Goal: Feedback & Contribution: Submit feedback/report problem

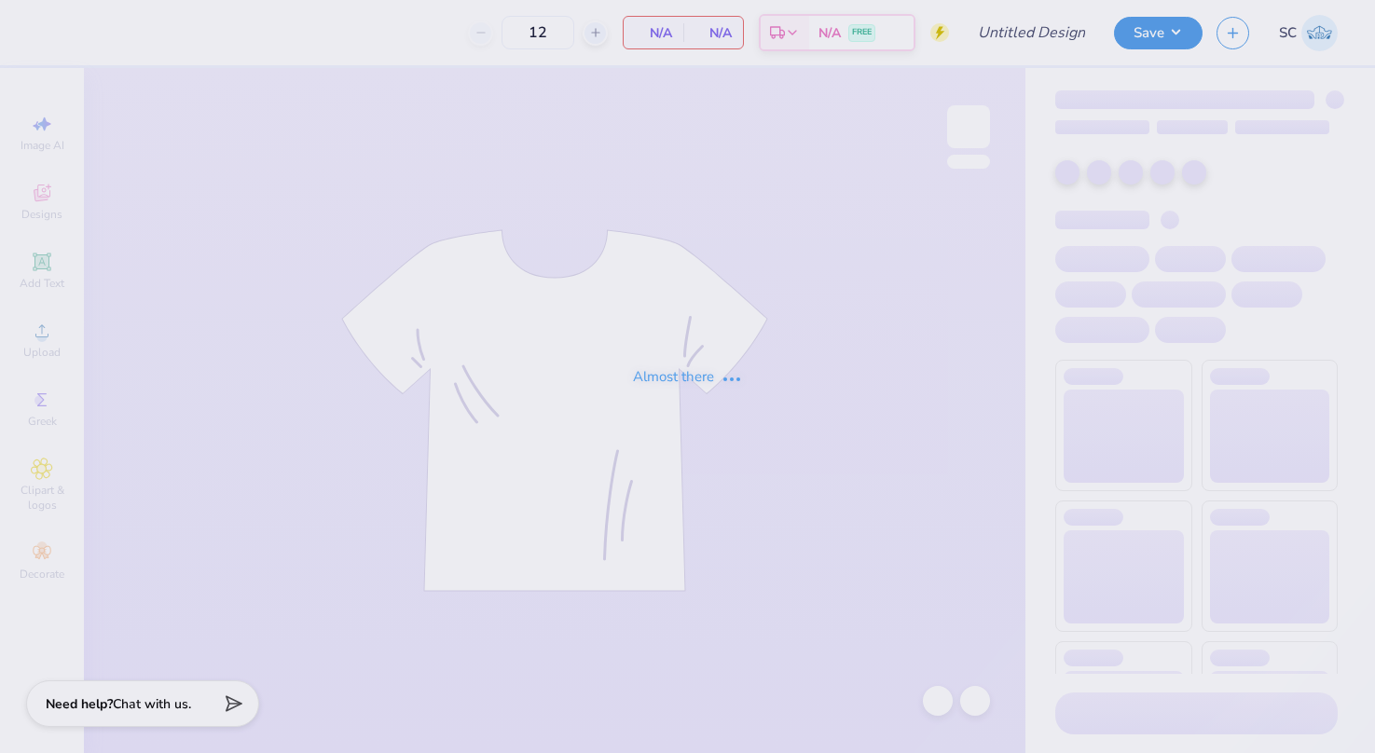
type input "NSSLHA merch 2/2"
type input "30"
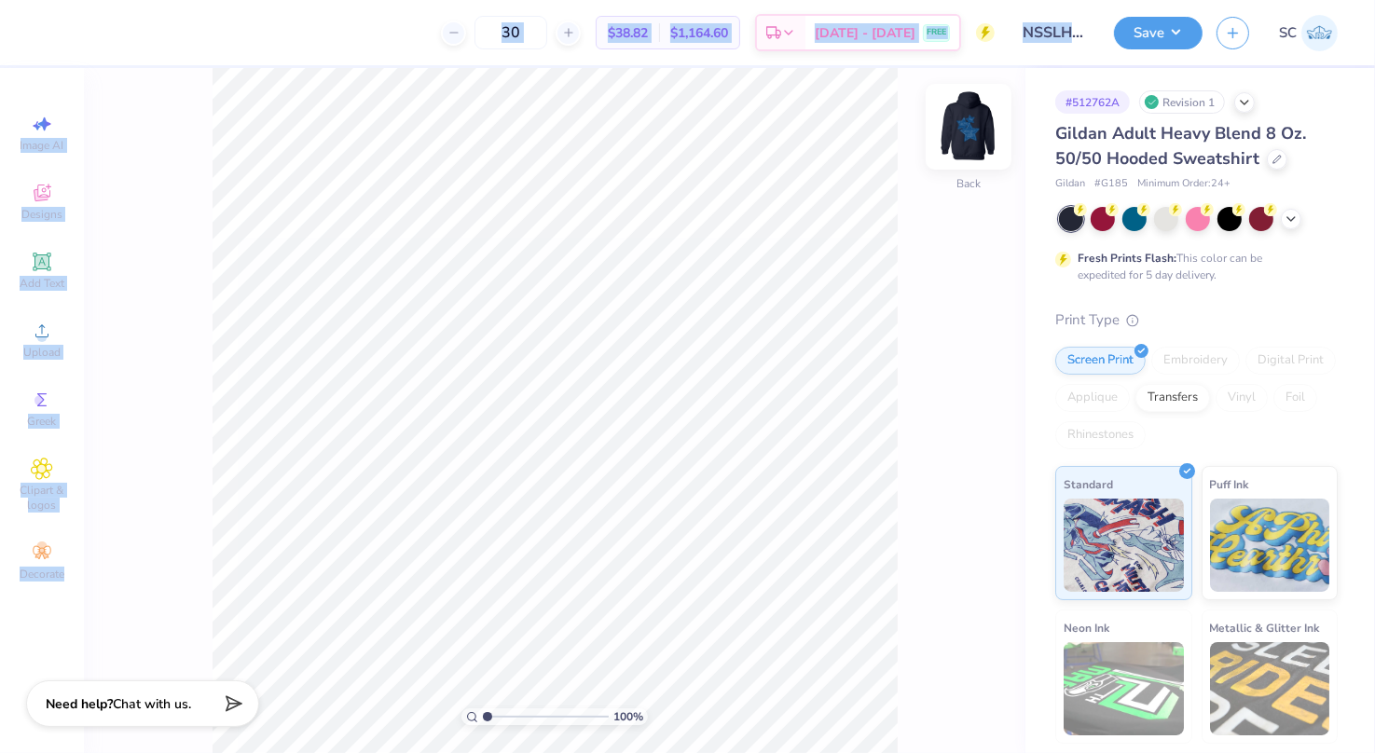
click at [962, 120] on img at bounding box center [968, 126] width 75 height 75
click at [942, 312] on div "100 % Front" at bounding box center [555, 410] width 942 height 685
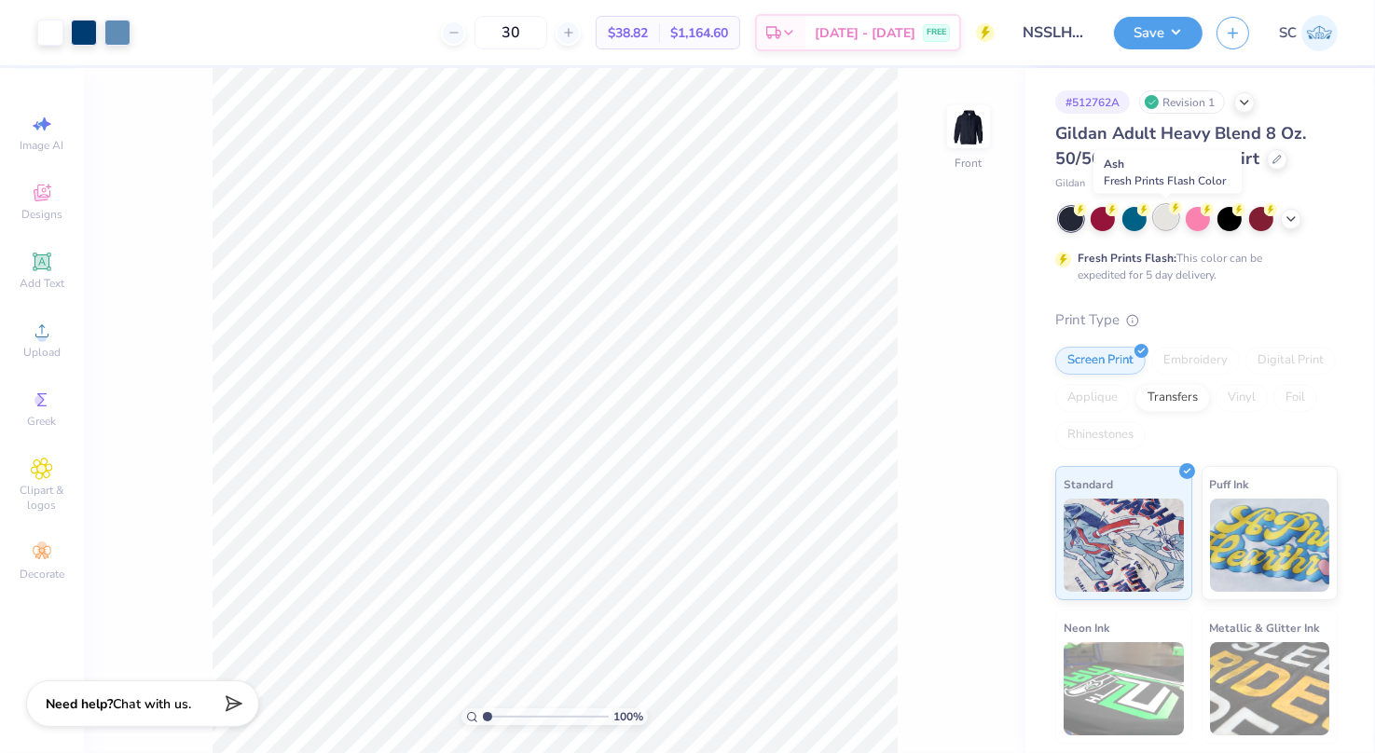
click at [1158, 212] on div at bounding box center [1166, 217] width 24 height 24
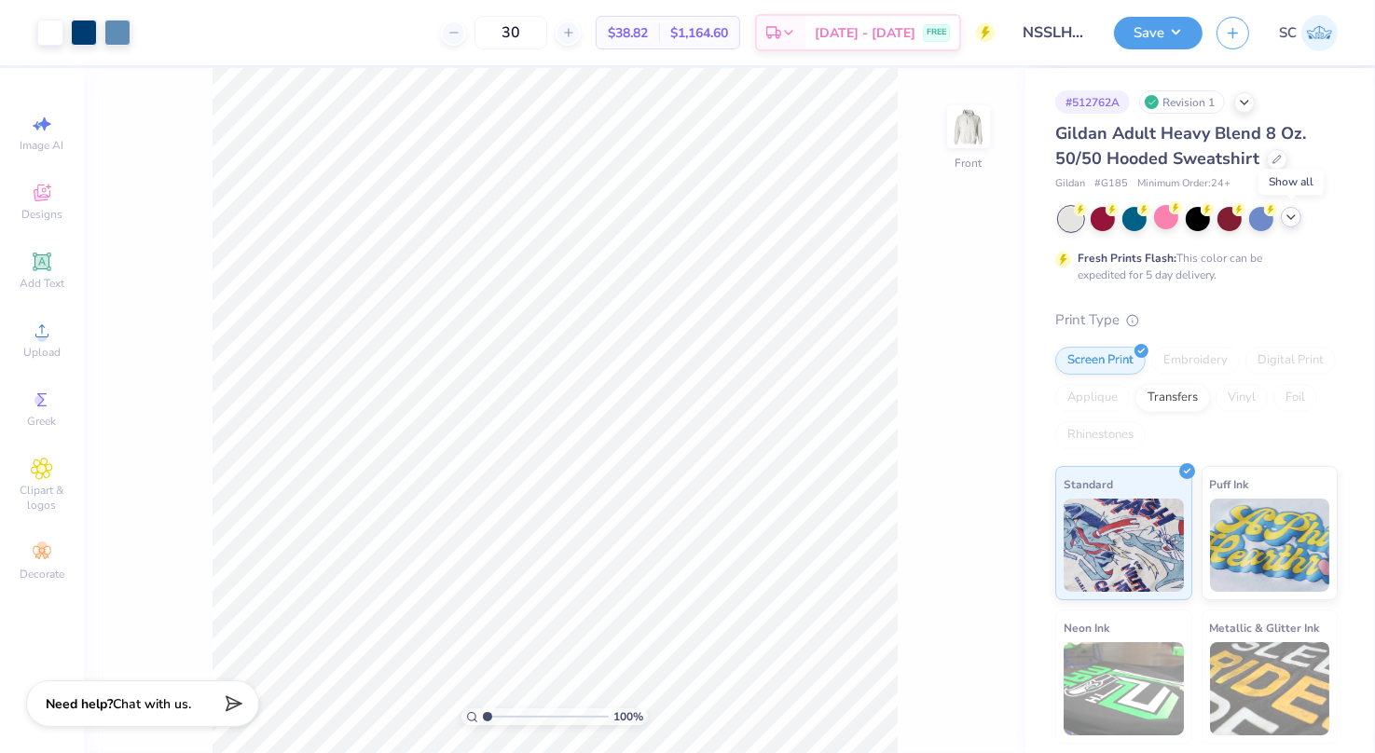
click at [1288, 217] on icon at bounding box center [1291, 217] width 15 height 15
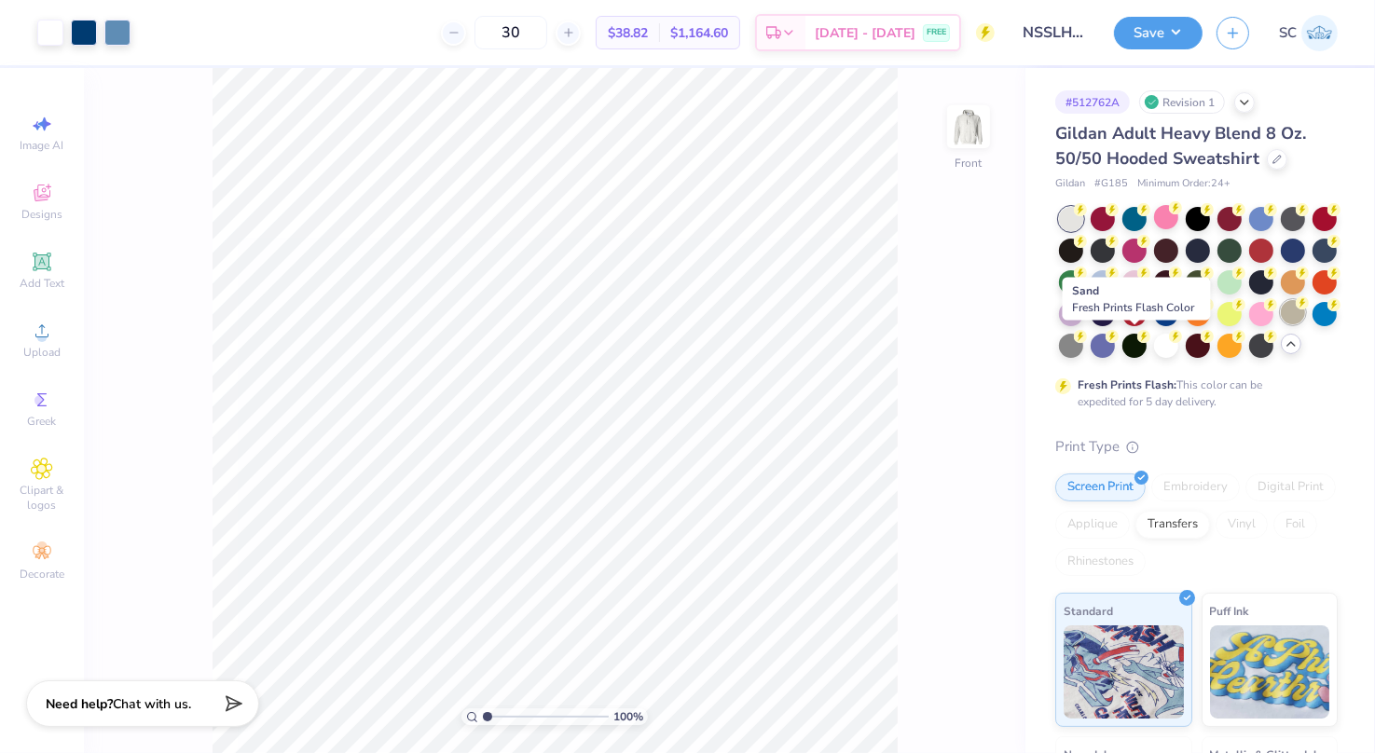
click at [1281, 324] on div at bounding box center [1293, 312] width 24 height 24
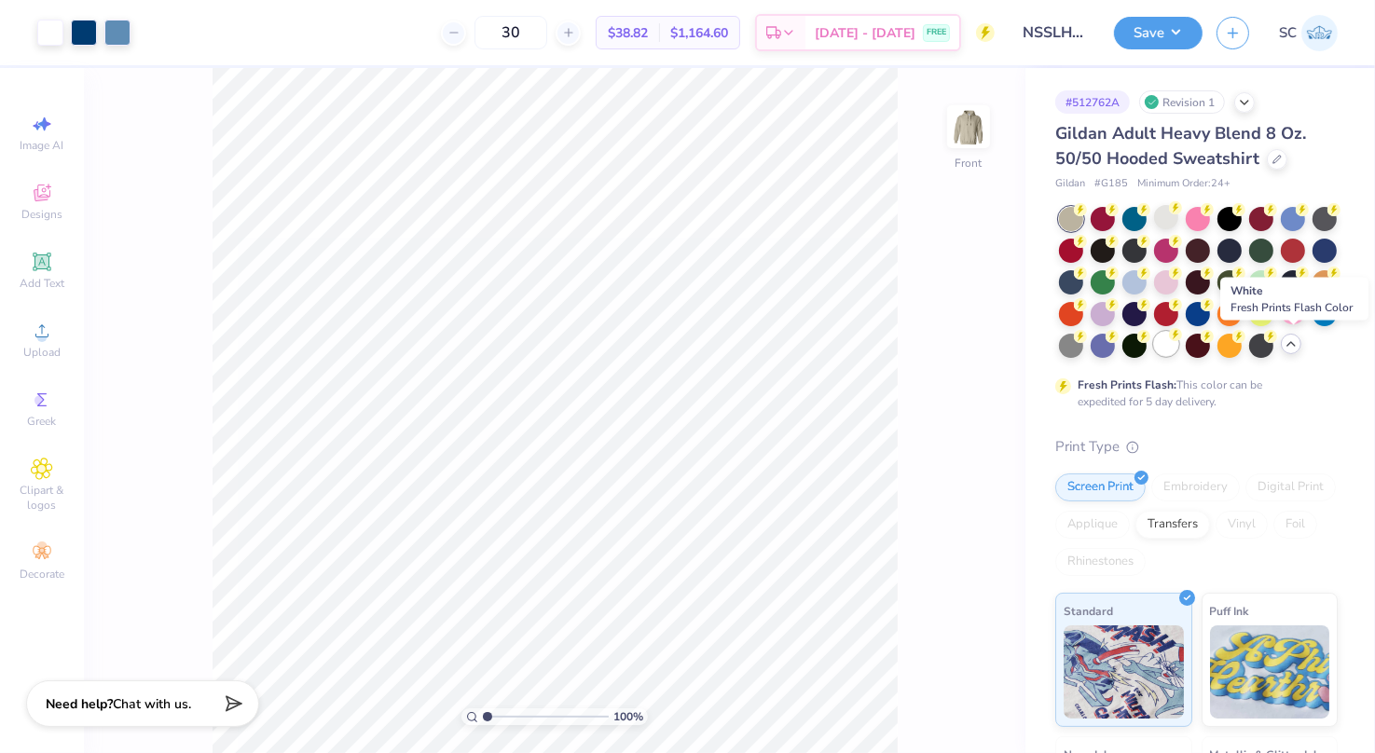
click at [1178, 346] on div at bounding box center [1166, 344] width 24 height 24
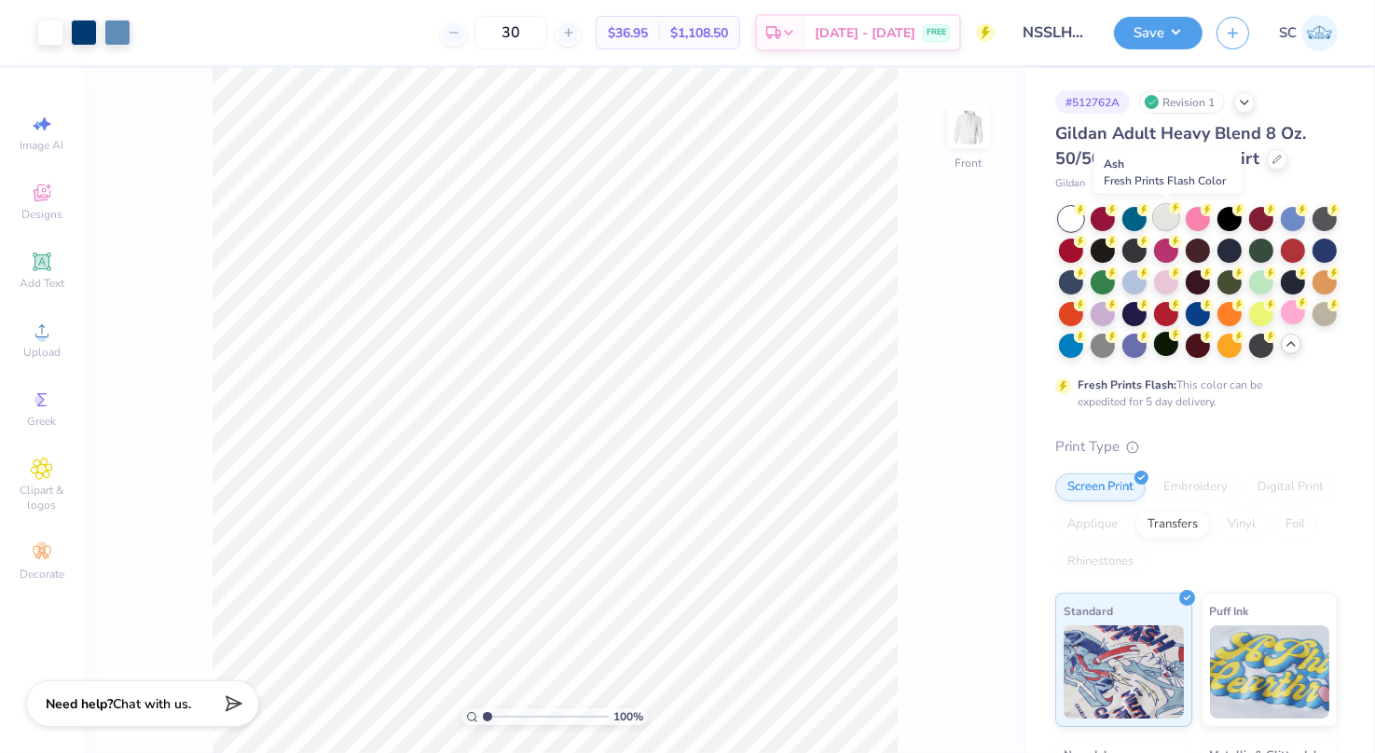
click at [1165, 211] on div at bounding box center [1166, 217] width 24 height 24
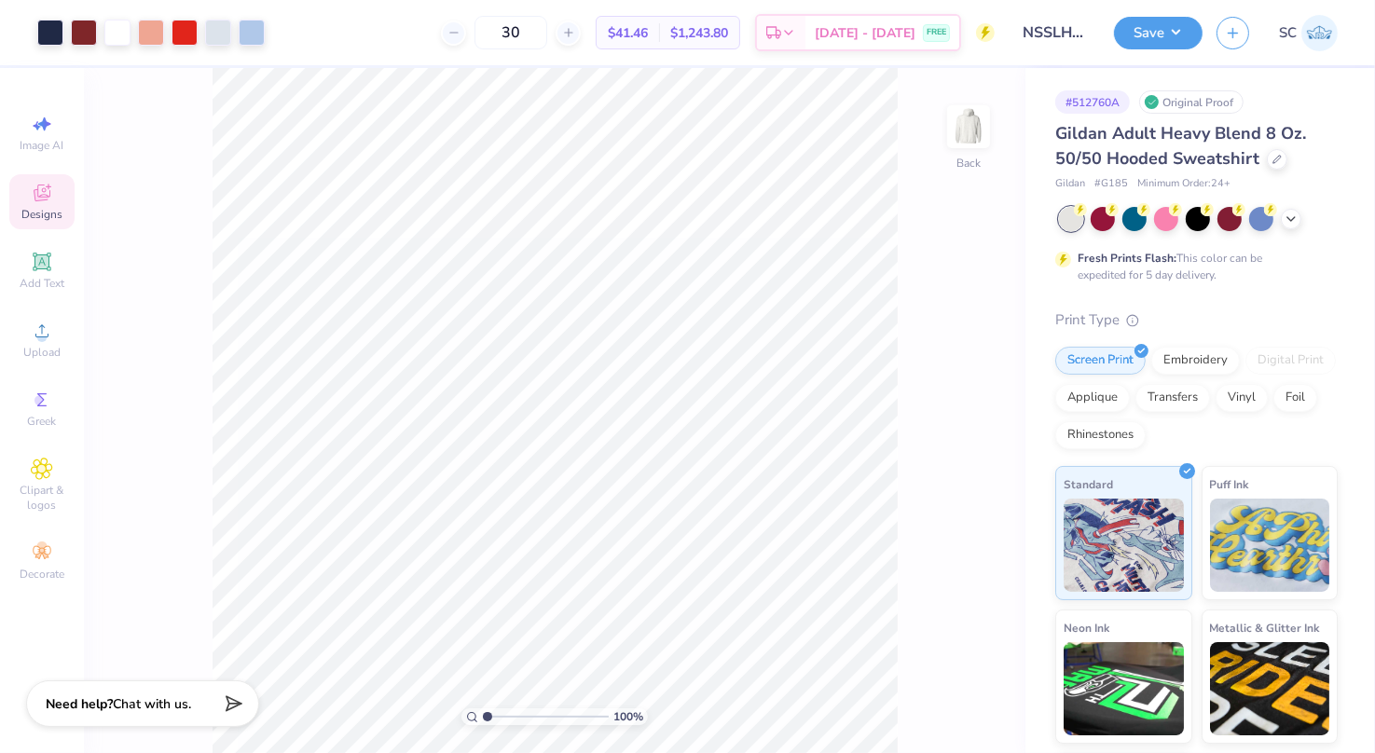
click at [35, 188] on icon at bounding box center [42, 193] width 22 height 22
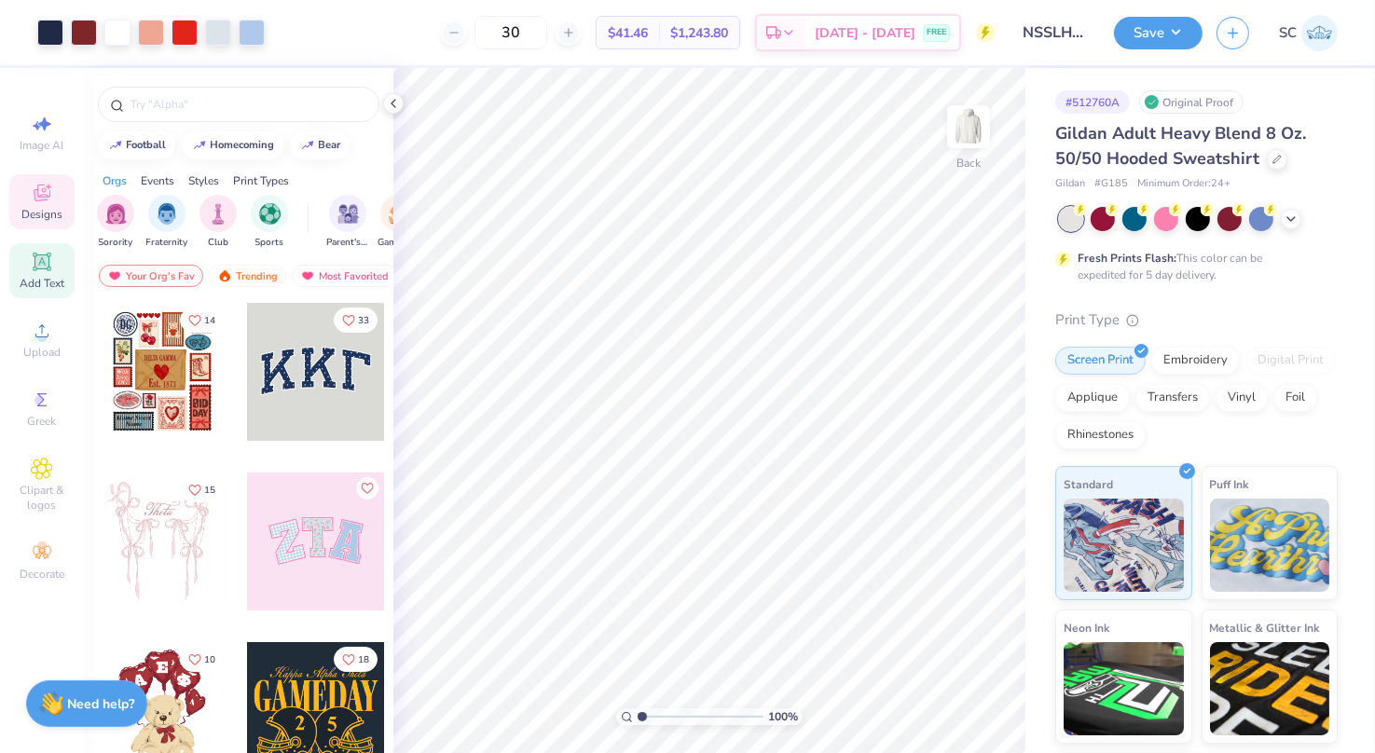
click at [46, 271] on icon at bounding box center [42, 262] width 22 height 22
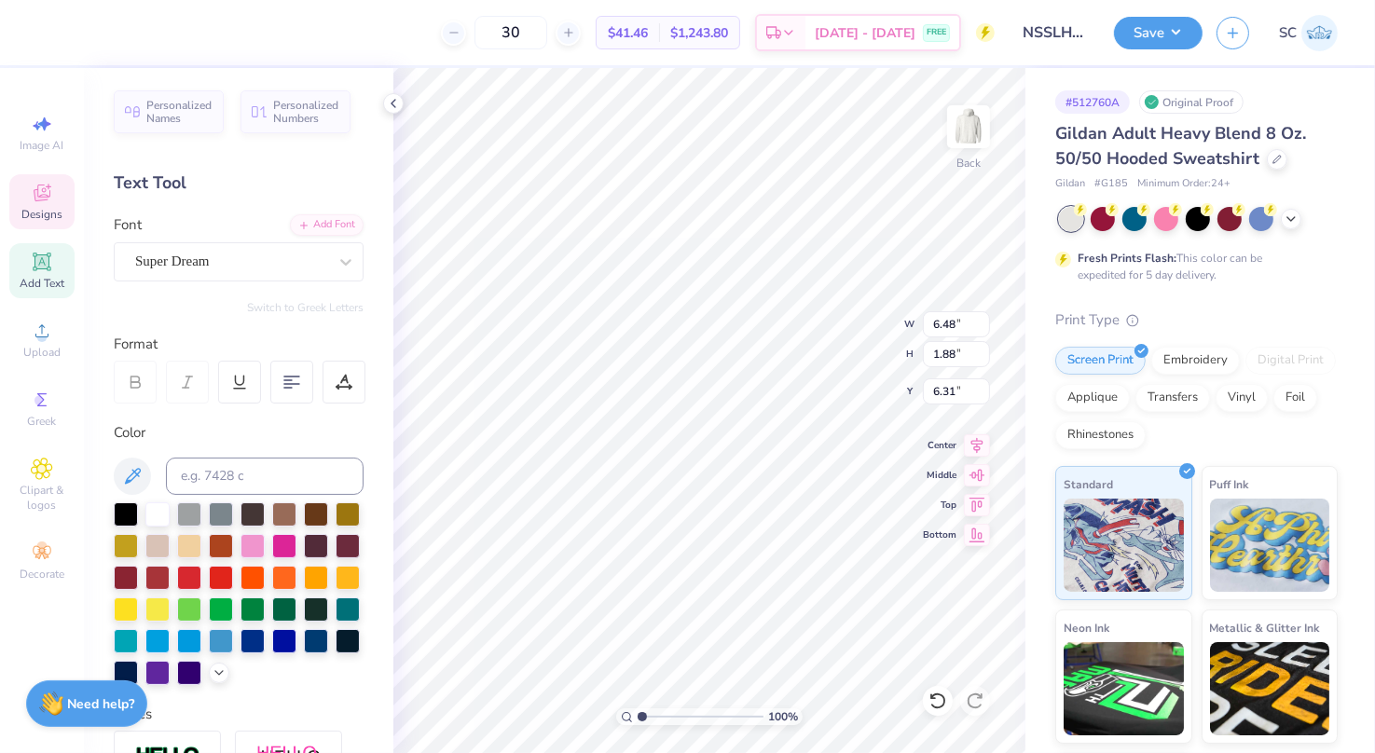
click at [49, 207] on span "Designs" at bounding box center [41, 214] width 41 height 15
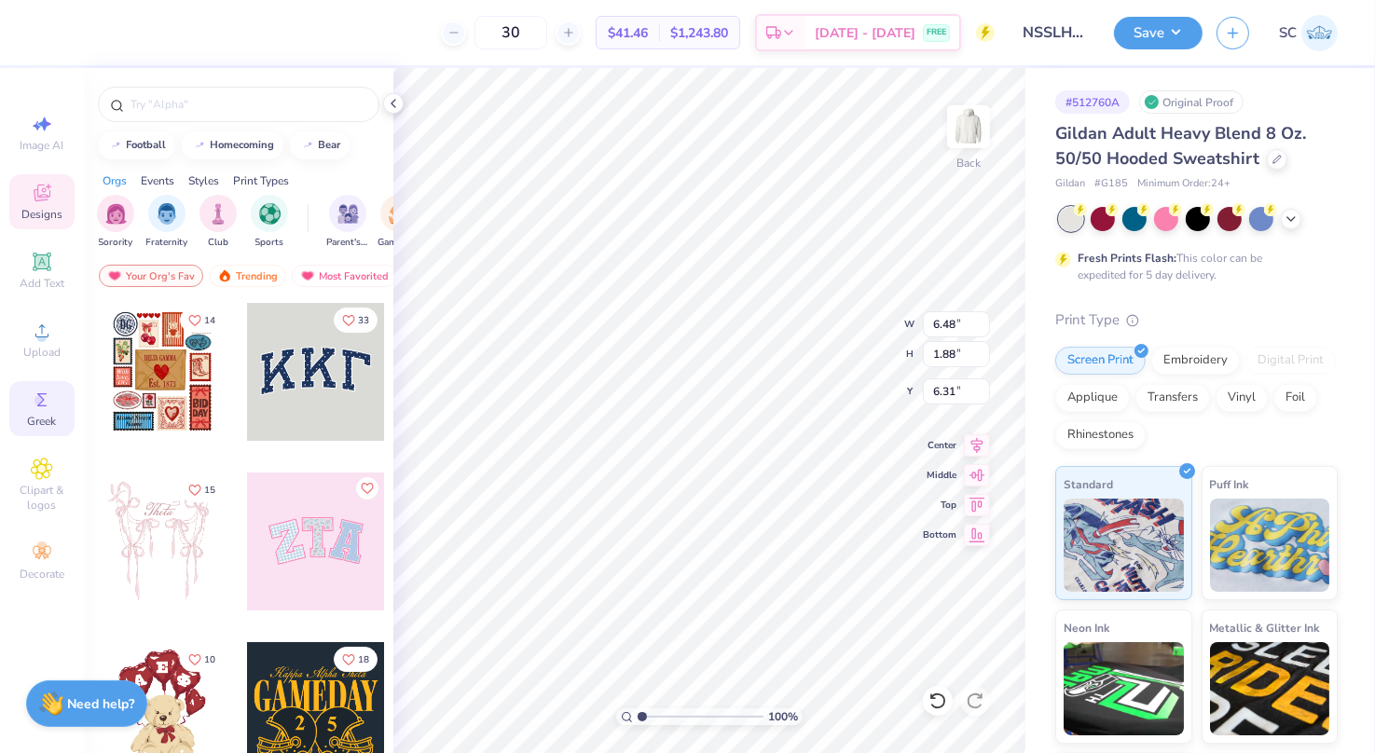
click at [35, 397] on circle at bounding box center [39, 400] width 10 height 10
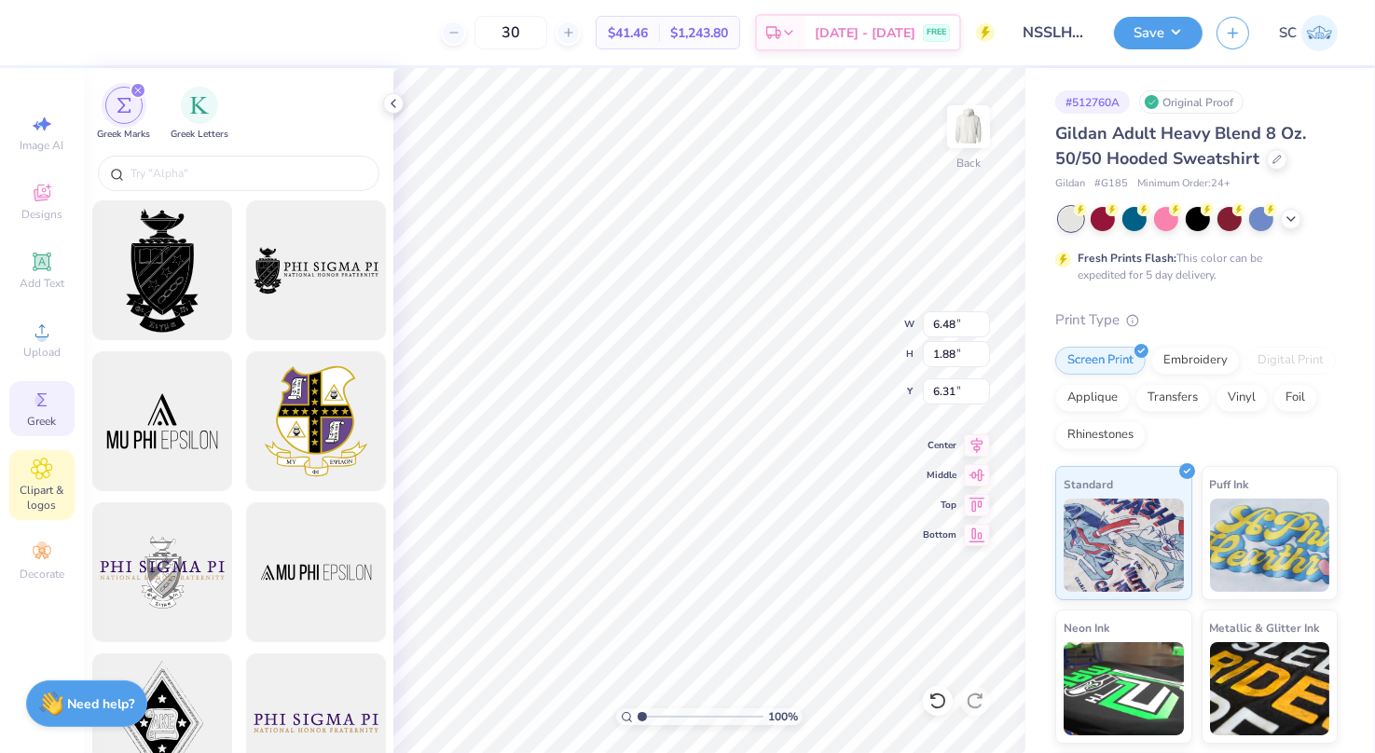
click at [39, 464] on icon at bounding box center [41, 469] width 21 height 22
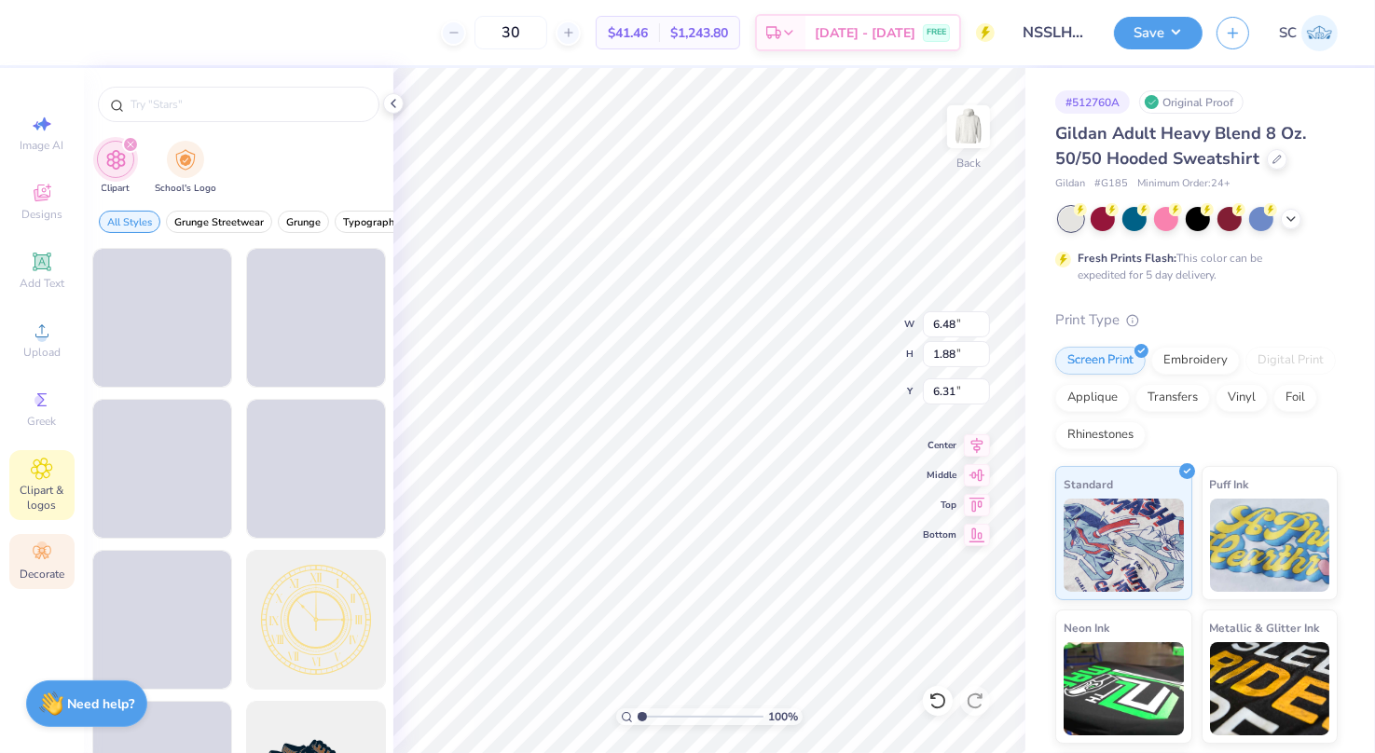
click at [40, 560] on icon at bounding box center [42, 553] width 22 height 22
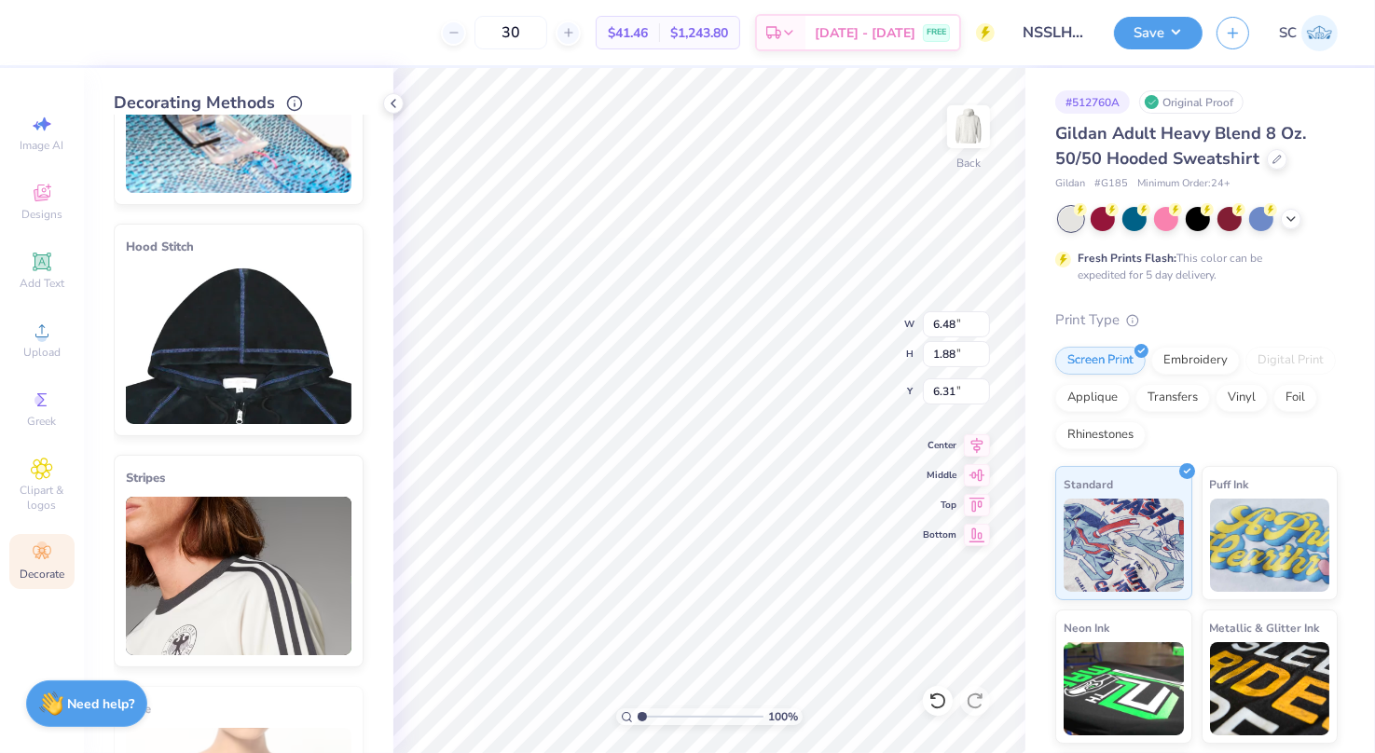
scroll to position [138, 0]
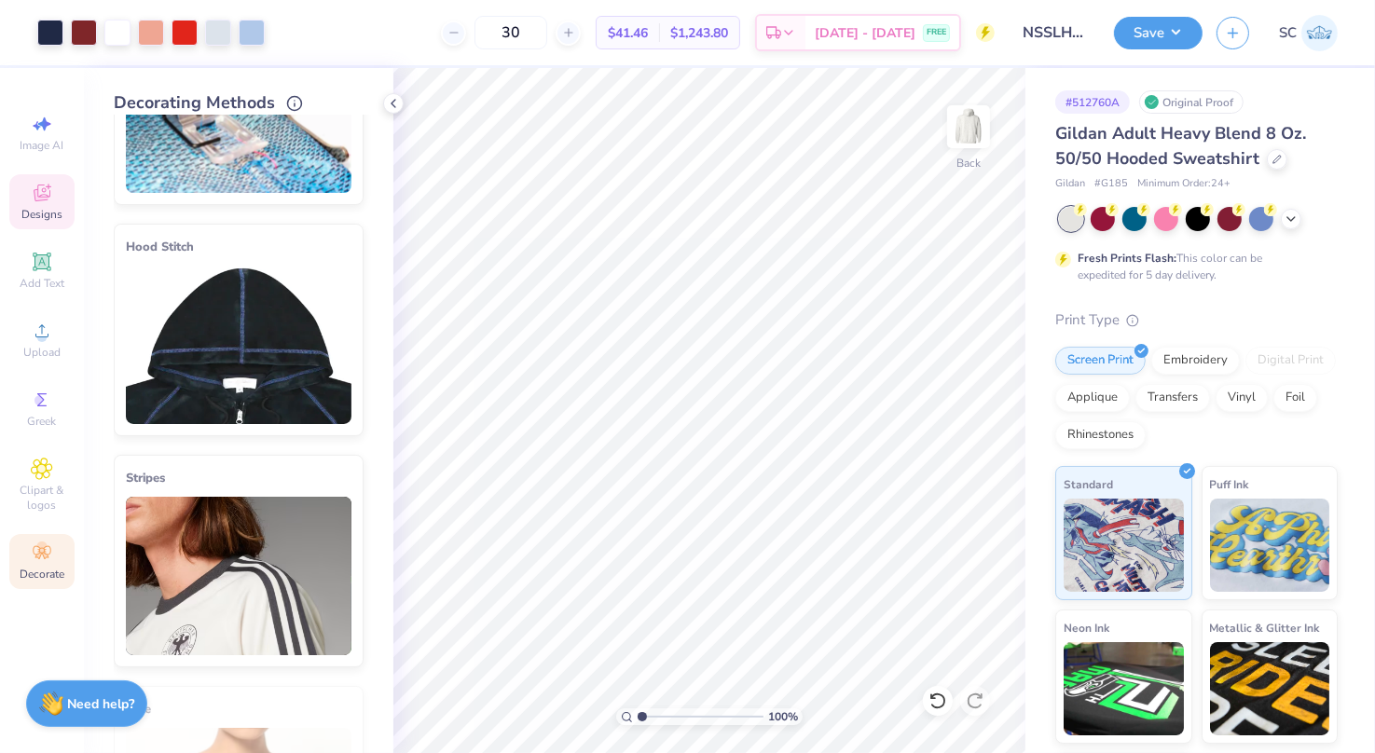
click at [40, 198] on icon at bounding box center [41, 195] width 15 height 12
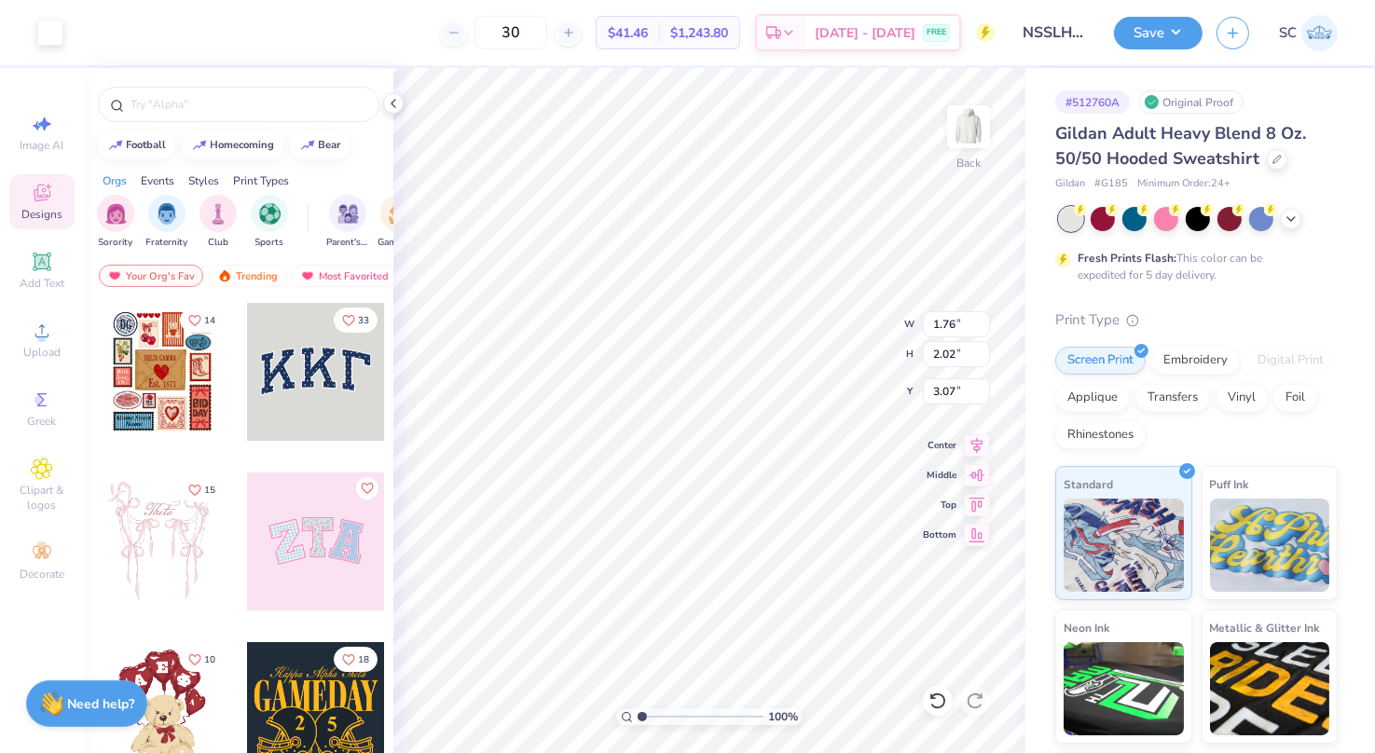
type input "1.76"
type input "2.02"
type input "3.07"
click at [297, 374] on div at bounding box center [316, 372] width 138 height 138
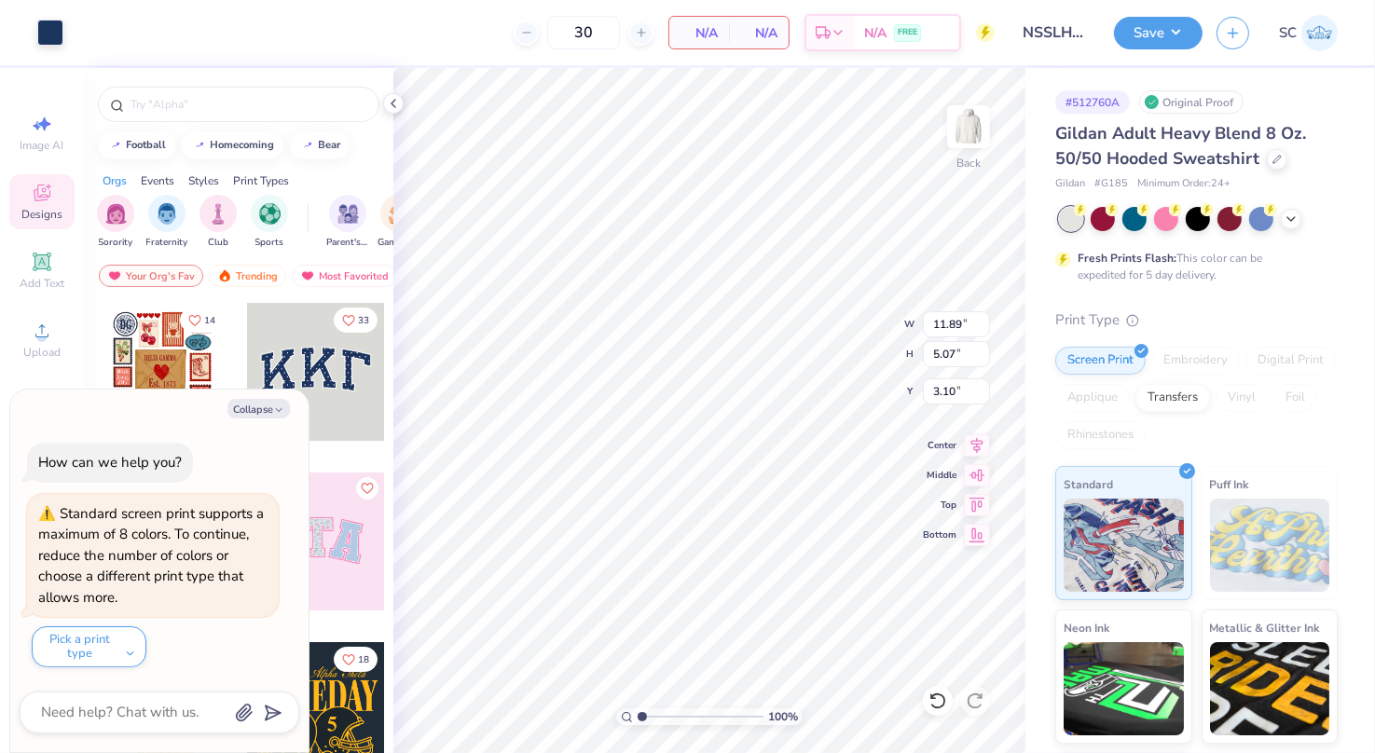
type textarea "x"
type input "4.29"
click at [940, 701] on icon at bounding box center [938, 701] width 19 height 19
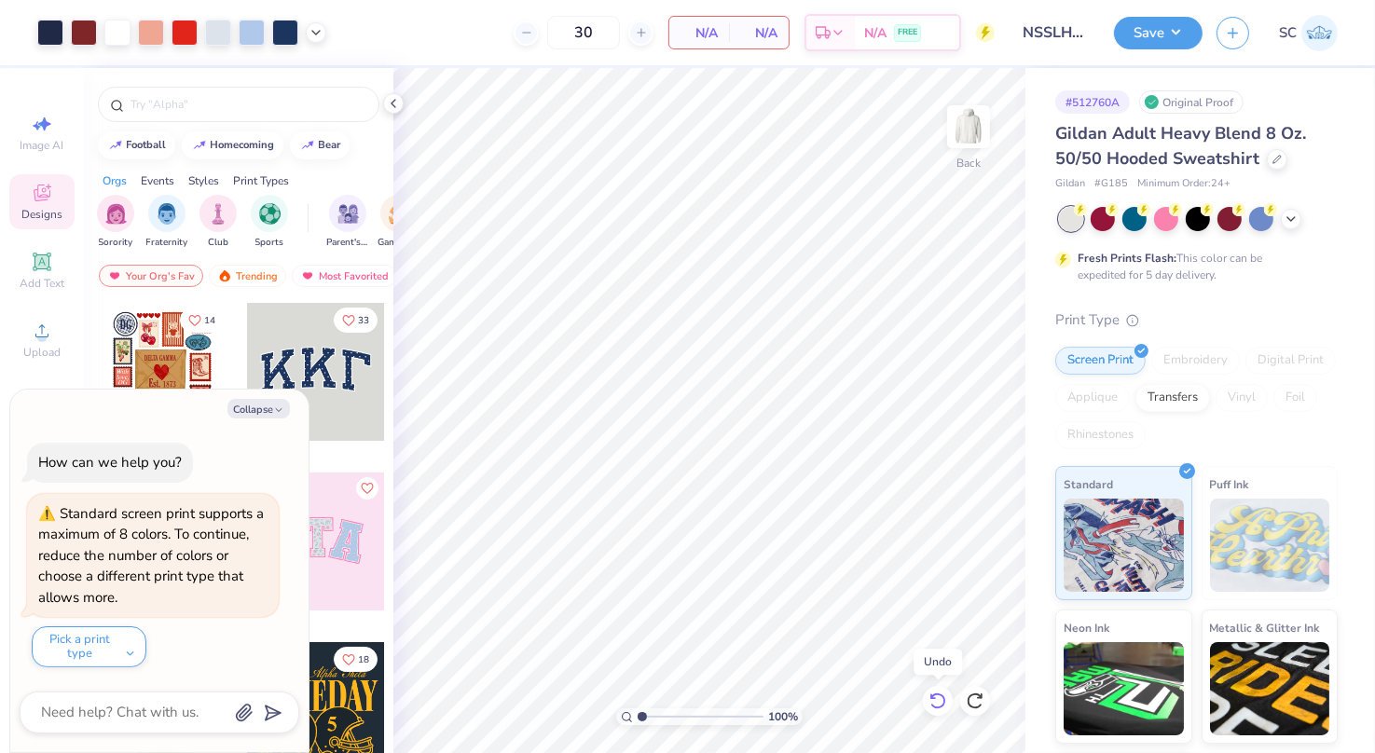
click at [940, 701] on icon at bounding box center [938, 701] width 19 height 19
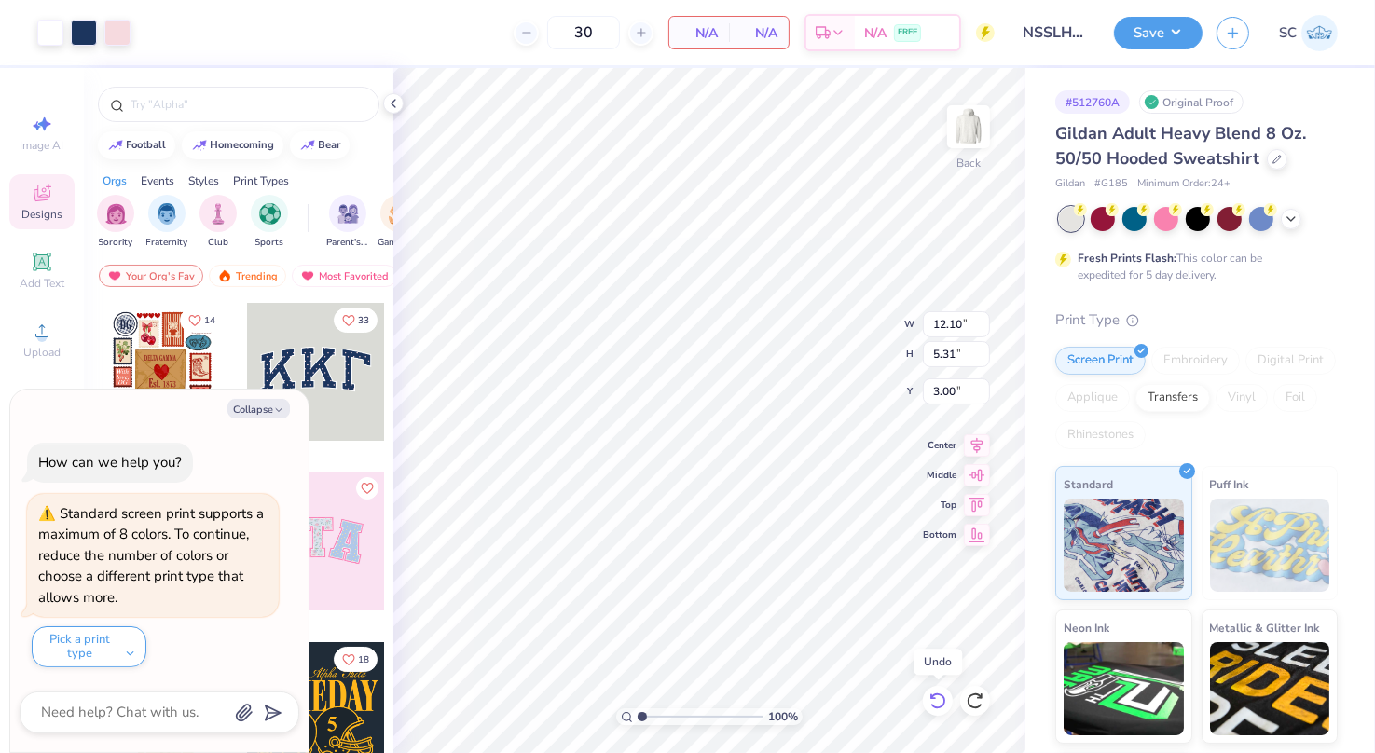
click at [940, 701] on icon at bounding box center [938, 701] width 19 height 19
type textarea "x"
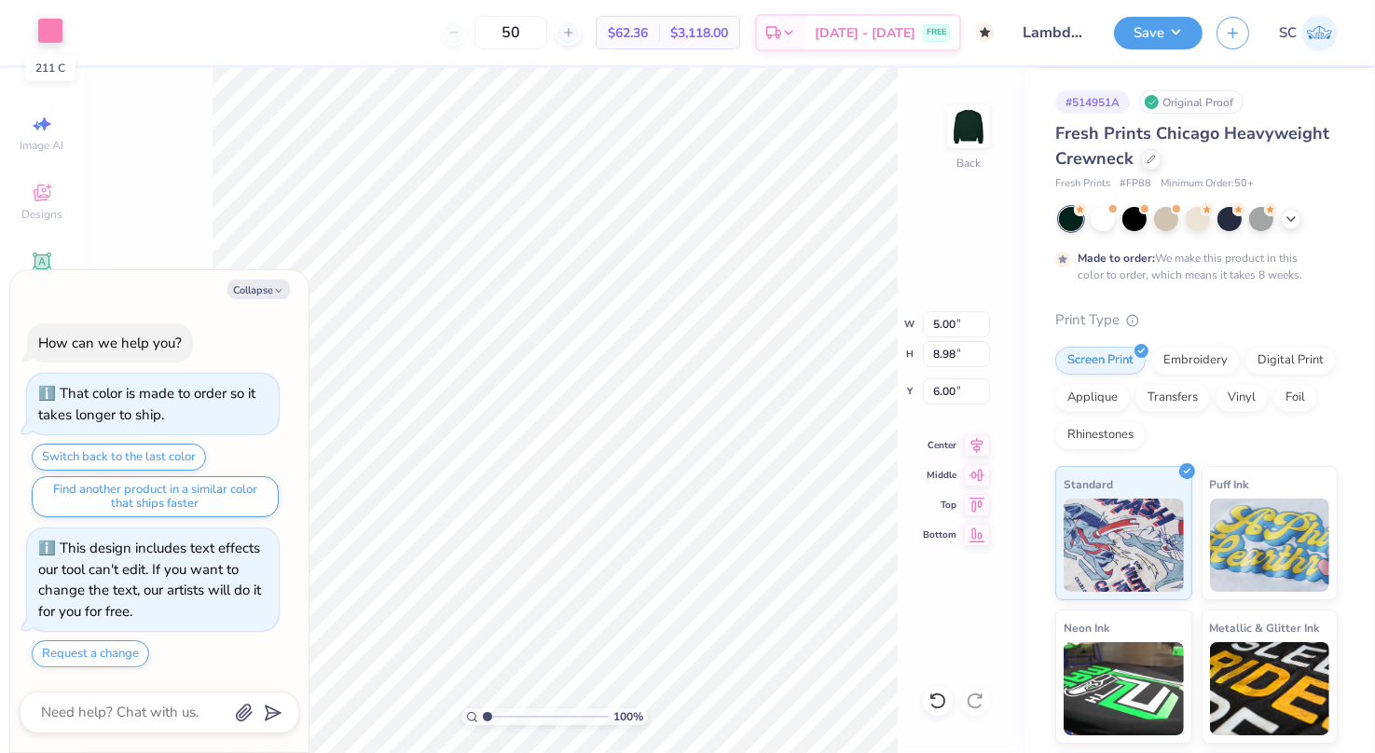
click at [60, 34] on div at bounding box center [50, 31] width 26 height 26
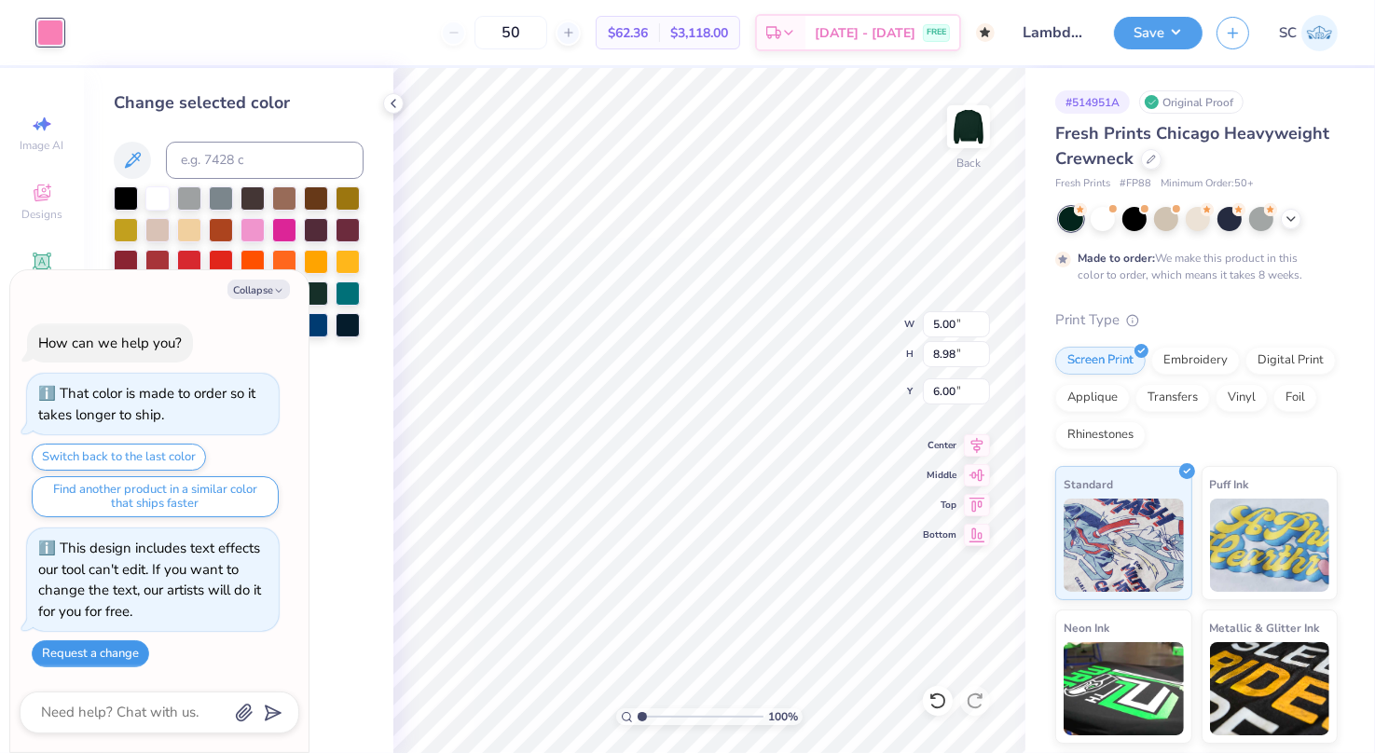
click at [124, 656] on button "Request a change" at bounding box center [90, 653] width 117 height 27
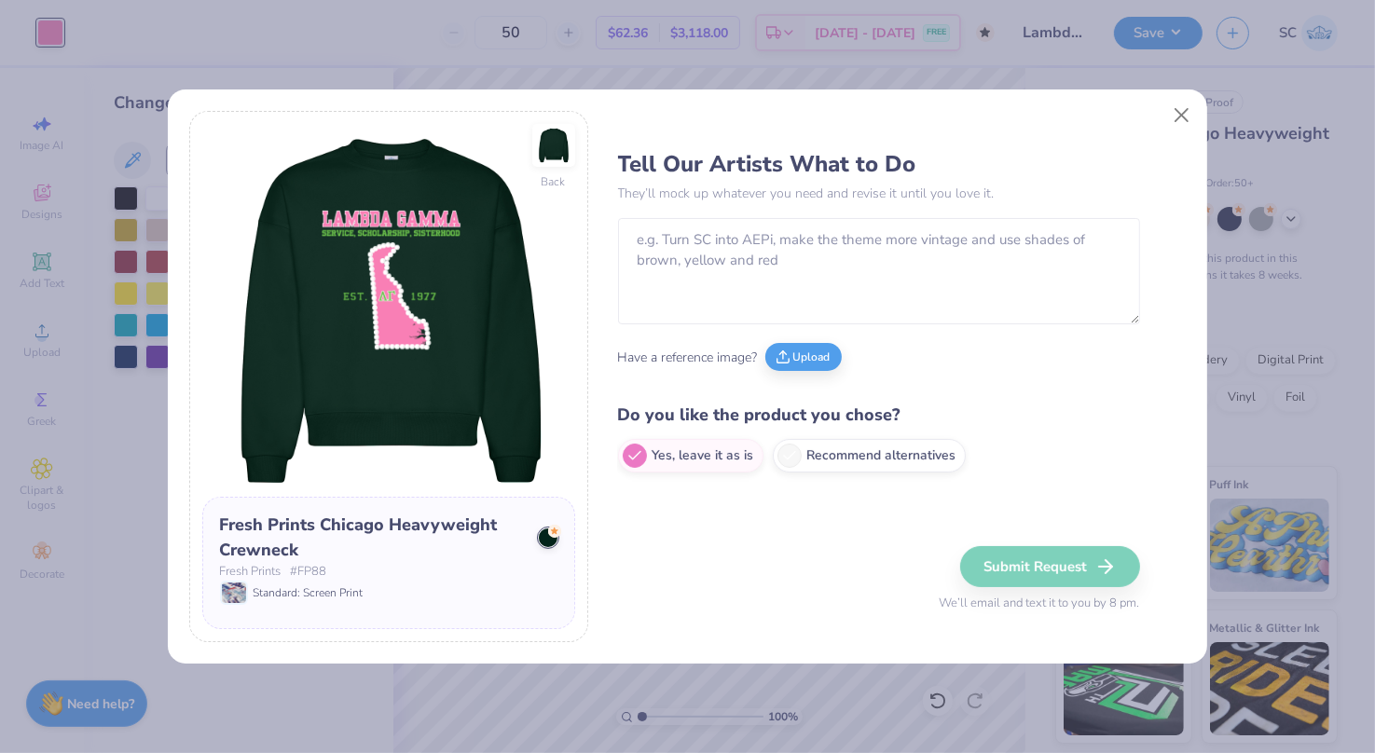
type textarea "x"
click at [711, 268] on textarea at bounding box center [879, 271] width 522 height 106
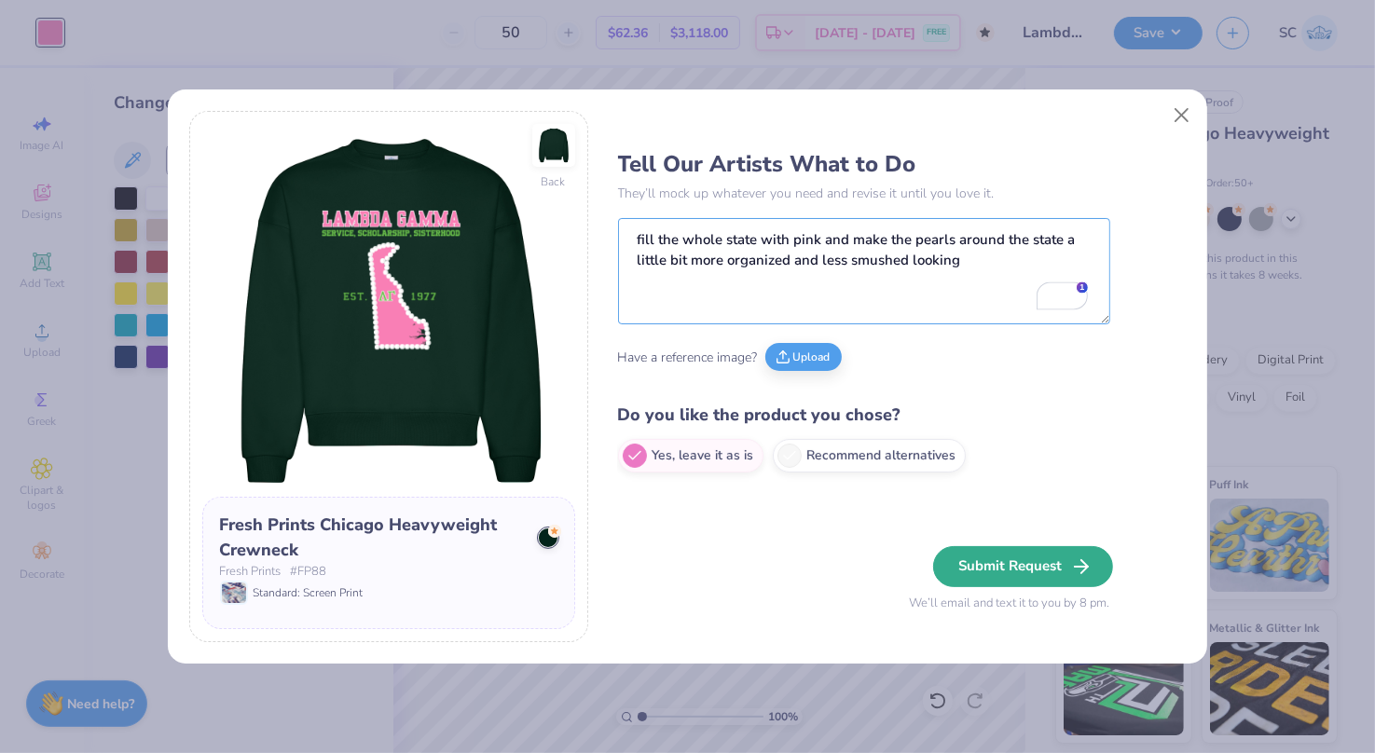
type textarea "fill the whole state with pink and make the pearls around the state a little bi…"
click at [1046, 571] on button "Submit Request" at bounding box center [1023, 566] width 180 height 41
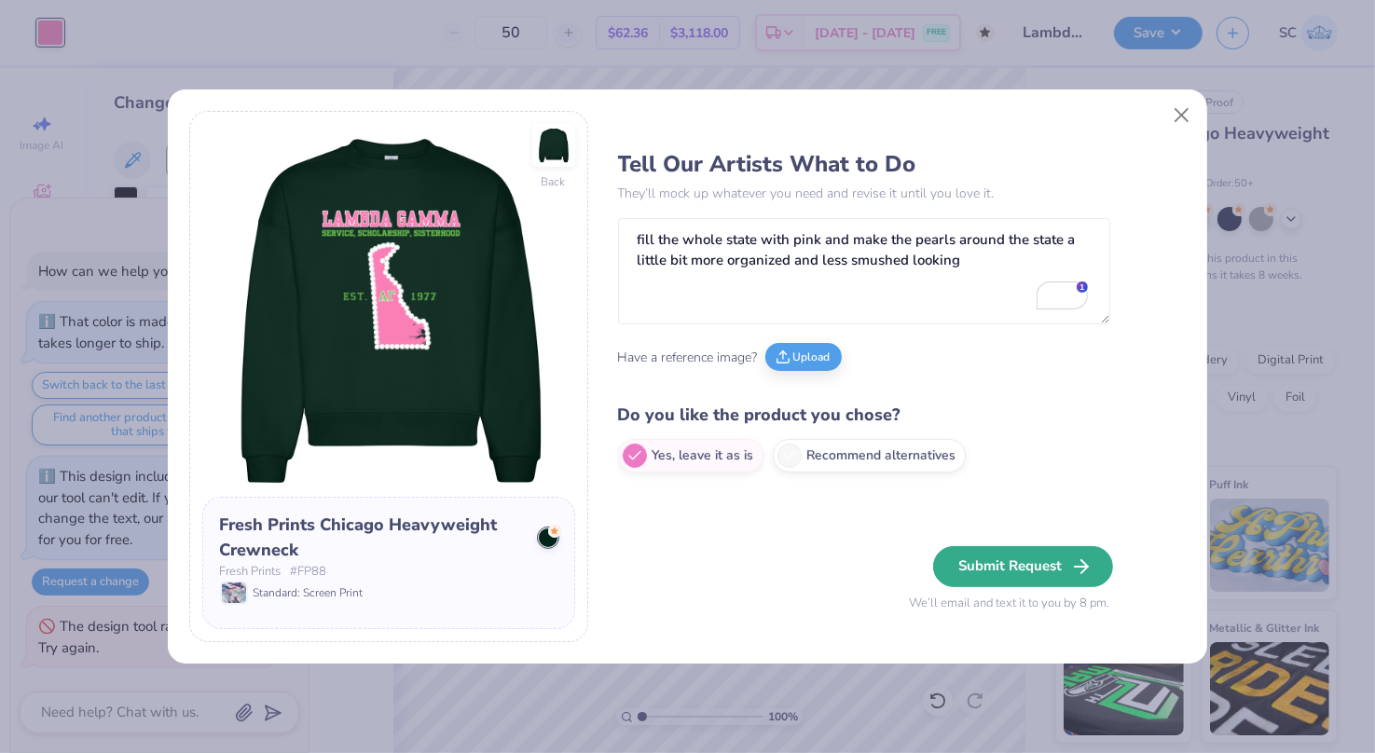
click at [1021, 561] on button "Submit Request" at bounding box center [1023, 566] width 180 height 41
type textarea "x"
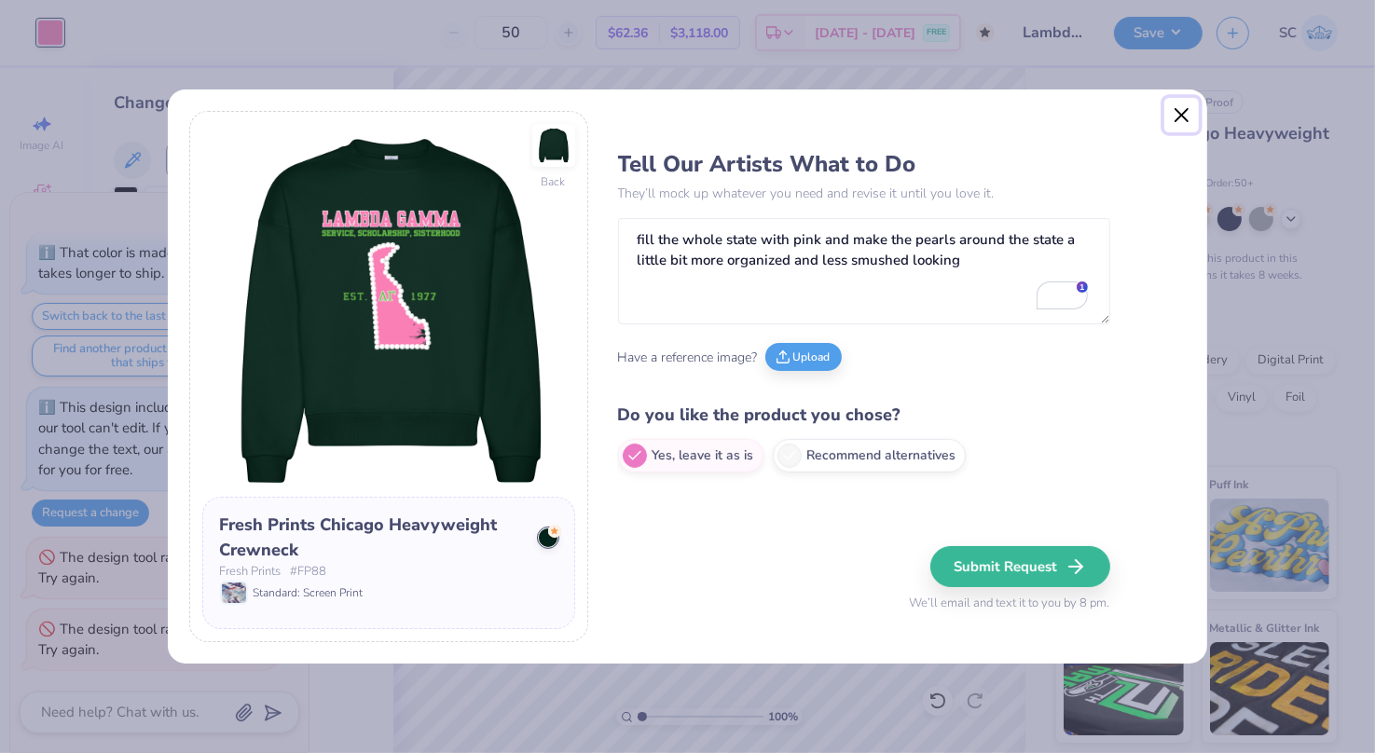
click at [1175, 117] on button "Close" at bounding box center [1181, 115] width 35 height 35
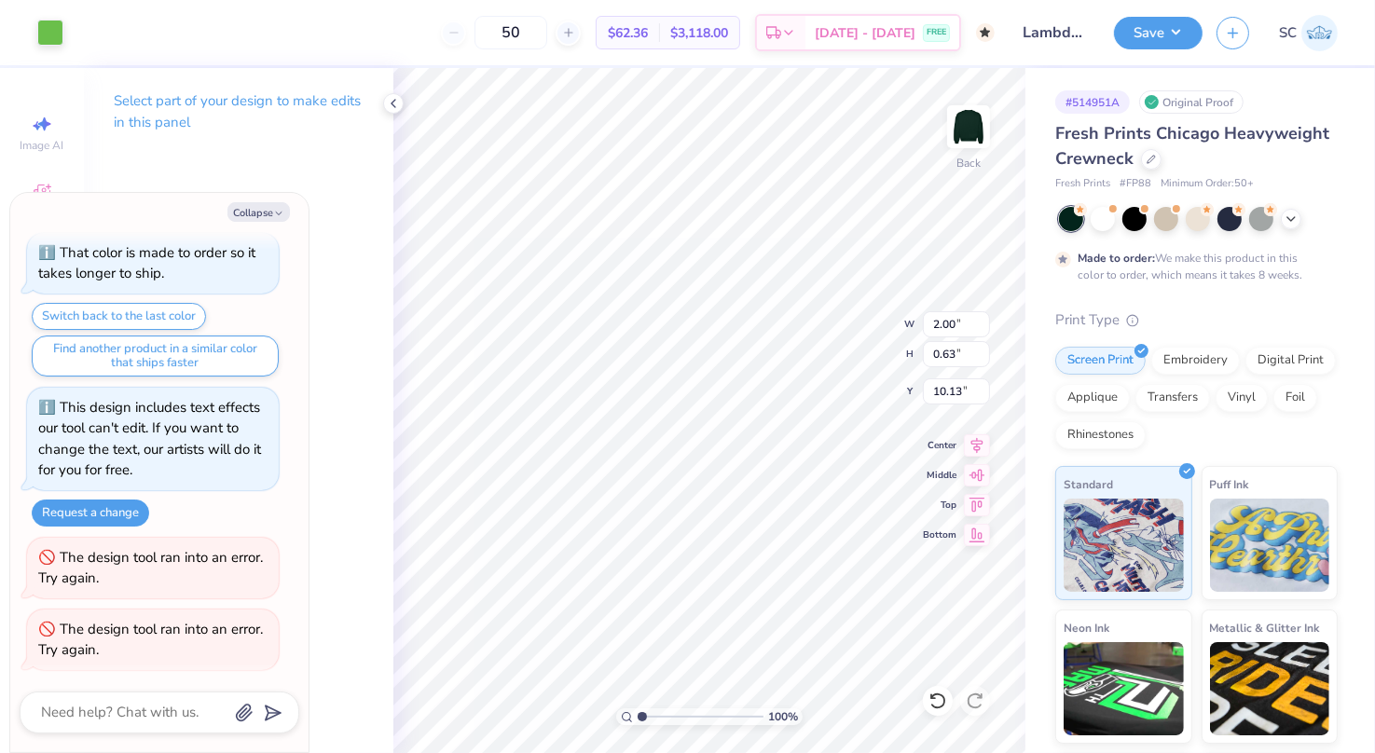
type textarea "x"
type input "10.18"
type textarea "x"
type input "6.38"
type input "11.28"
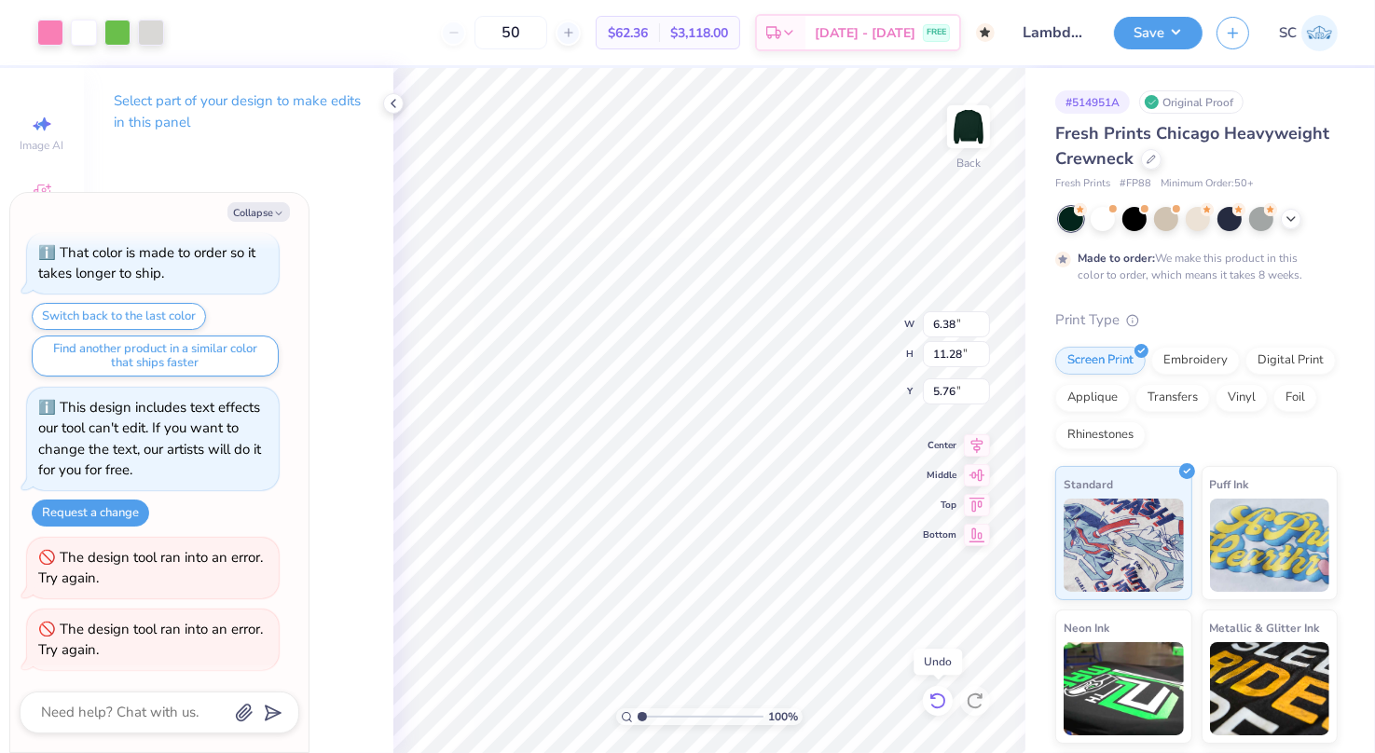
click at [935, 704] on icon at bounding box center [938, 701] width 19 height 19
type textarea "x"
type input "5.21"
type input "9.22"
type textarea "x"
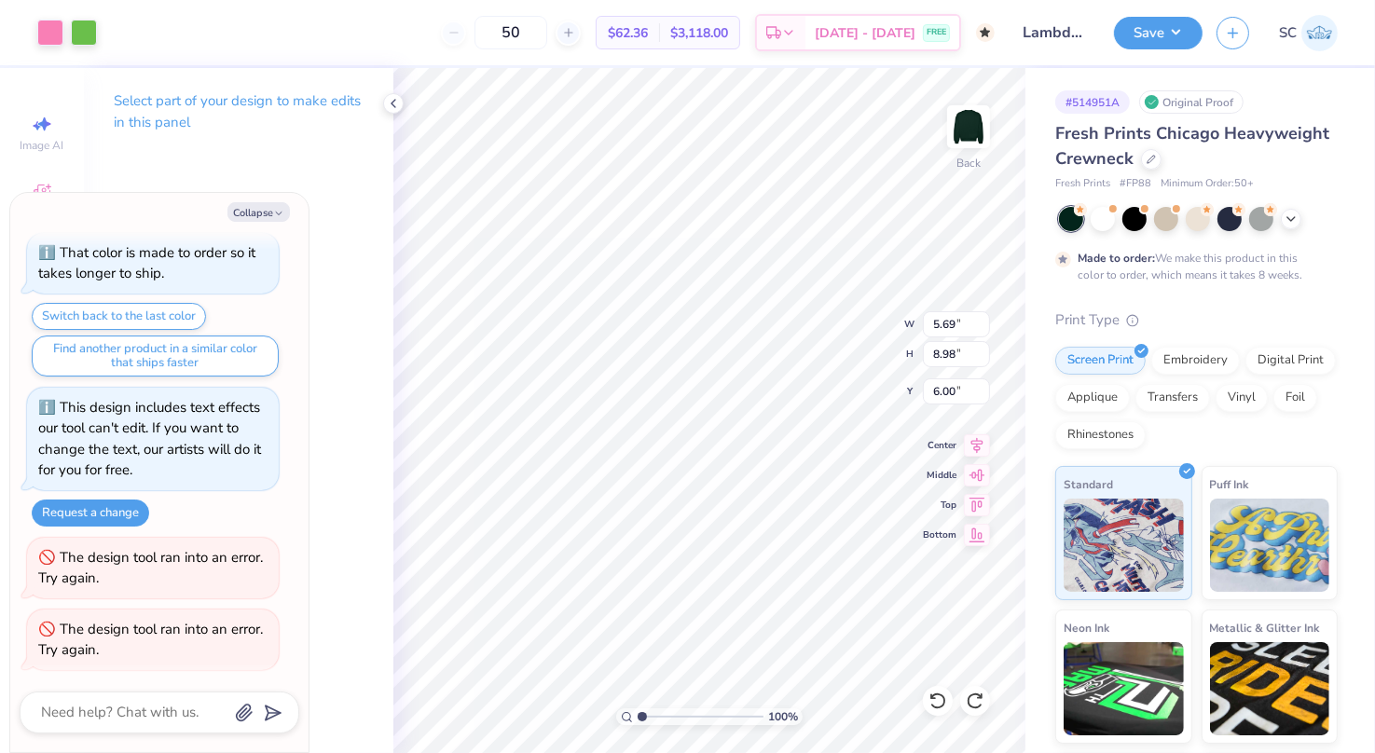
type input "6.24"
click at [930, 700] on icon at bounding box center [938, 701] width 19 height 19
type textarea "x"
type input "6.00"
click at [867, 350] on div "100 % Back W 5.69 5.69 " H 8.98 8.98 " Y 6.00 6.00 " Center Middle Top Bottom" at bounding box center [709, 410] width 632 height 685
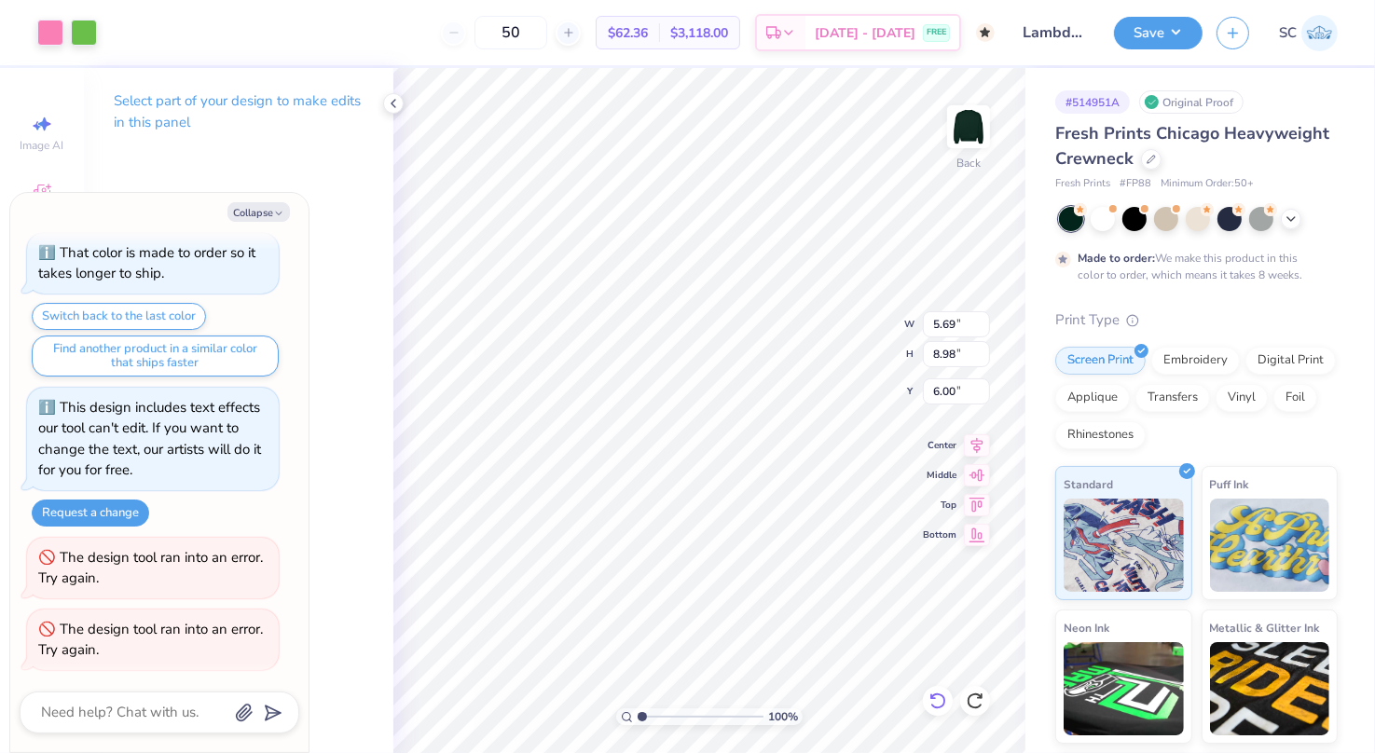
click at [846, 346] on div "100 % Back W 5.69 5.69 " H 8.98 8.98 " Y 6.00 6.00 " Center Middle Top Bottom" at bounding box center [709, 410] width 632 height 685
type textarea "x"
